Goal: Check status: Check status

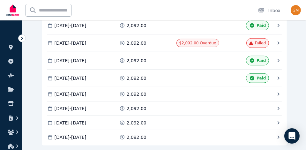
scroll to position [290, 0]
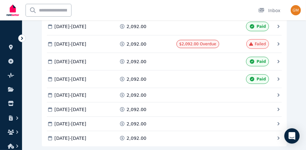
click at [150, 43] on div "2,092.00" at bounding box center [147, 44] width 56 height 6
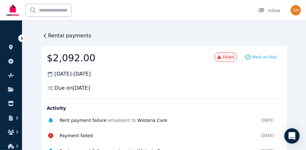
scroll to position [0, 0]
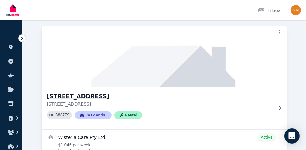
scroll to position [60, 0]
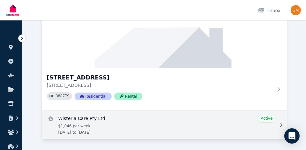
click at [149, 128] on link "View details for Wisteria Care Pty Ltd" at bounding box center [164, 125] width 245 height 28
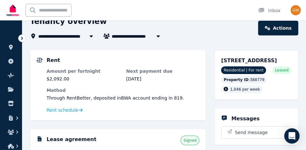
scroll to position [29, 0]
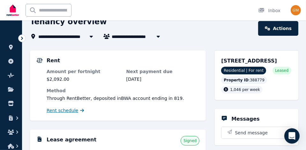
click at [69, 108] on span "Rent schedule" at bounding box center [63, 110] width 32 height 6
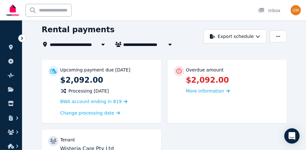
scroll to position [20, 0]
